Goal: Navigation & Orientation: Find specific page/section

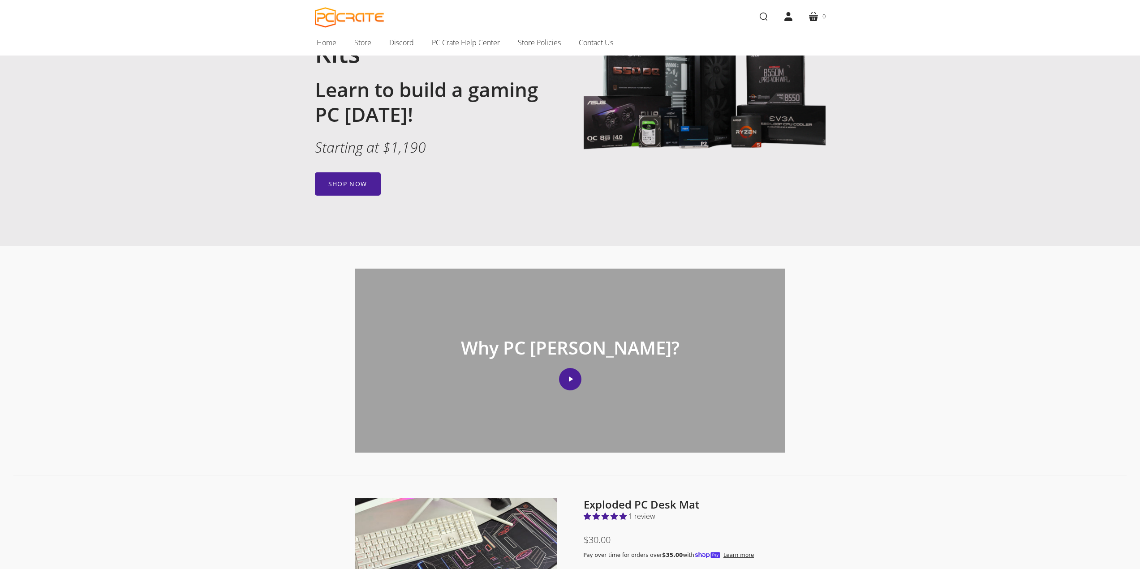
scroll to position [134, 0]
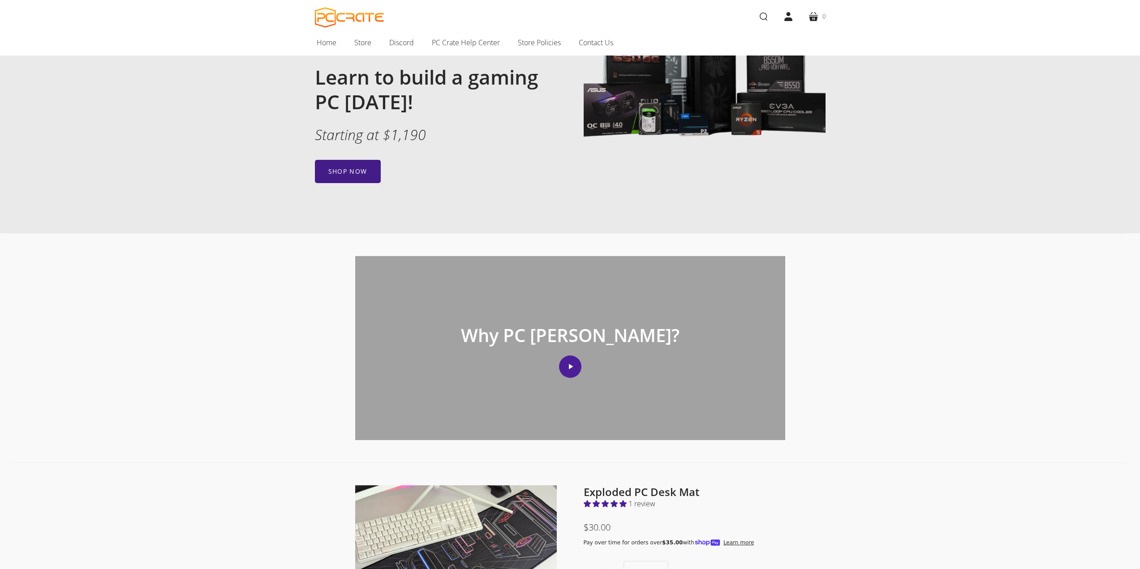
click at [327, 172] on link "Shop now" at bounding box center [348, 171] width 66 height 23
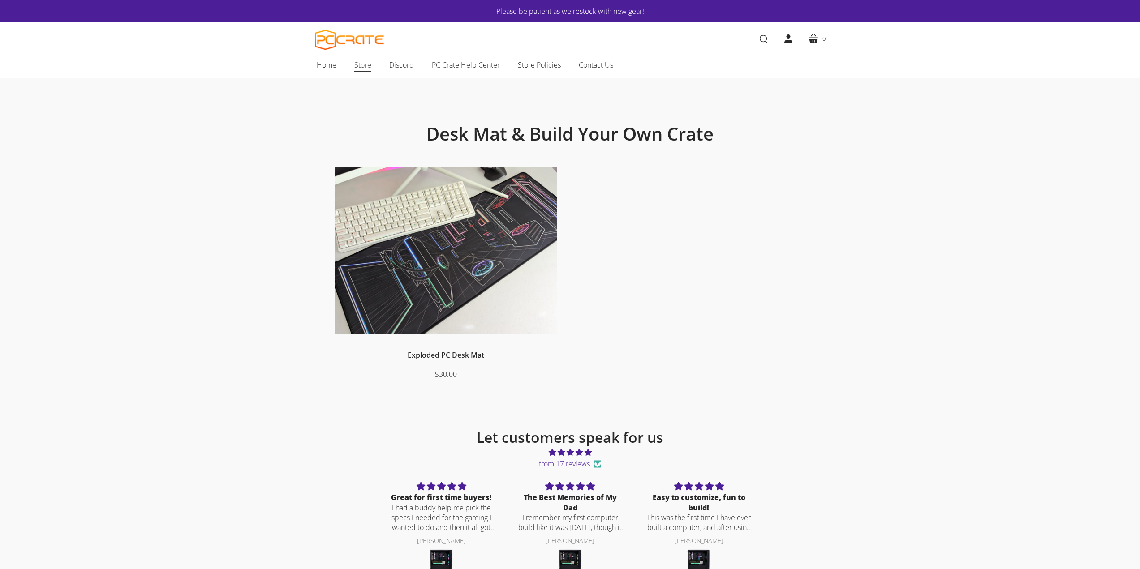
click at [361, 65] on span "Store" at bounding box center [362, 65] width 17 height 12
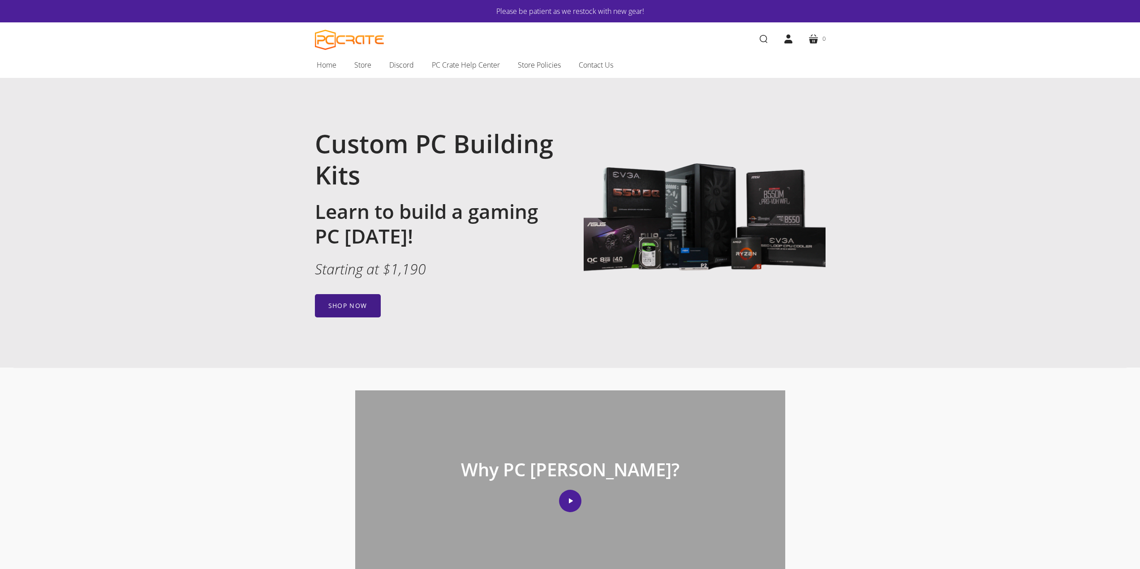
click at [345, 300] on link "Shop now" at bounding box center [348, 305] width 66 height 23
drag, startPoint x: 0, startPoint y: 0, endPoint x: 446, endPoint y: 31, distance: 447.3
click at [446, 31] on h1 "PC CRATE" at bounding box center [533, 38] width 436 height 33
click at [330, 68] on span "Home" at bounding box center [327, 65] width 20 height 12
click at [363, 66] on span "Store" at bounding box center [362, 65] width 17 height 12
